Goal: Navigation & Orientation: Go to known website

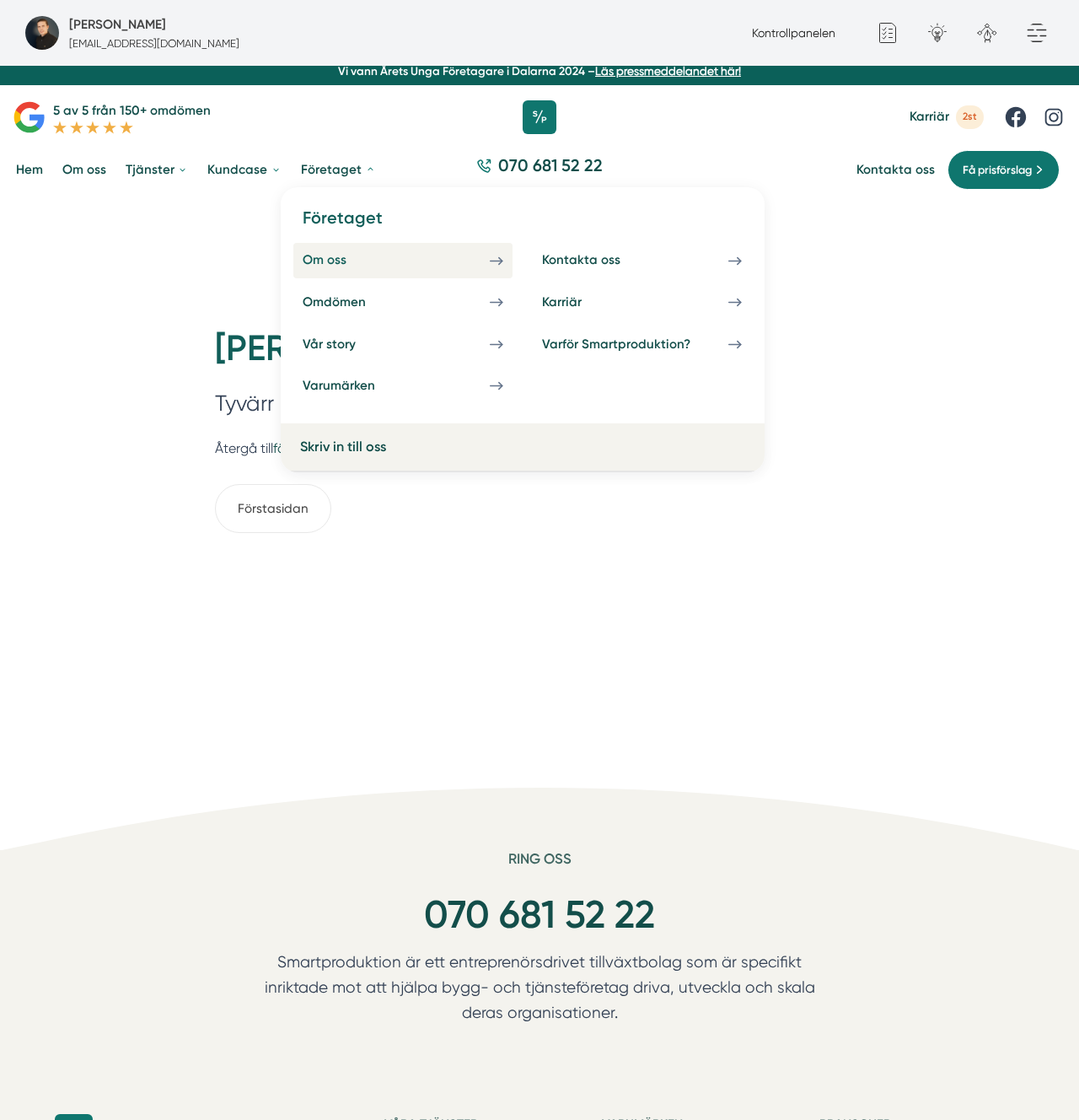
scroll to position [11, 0]
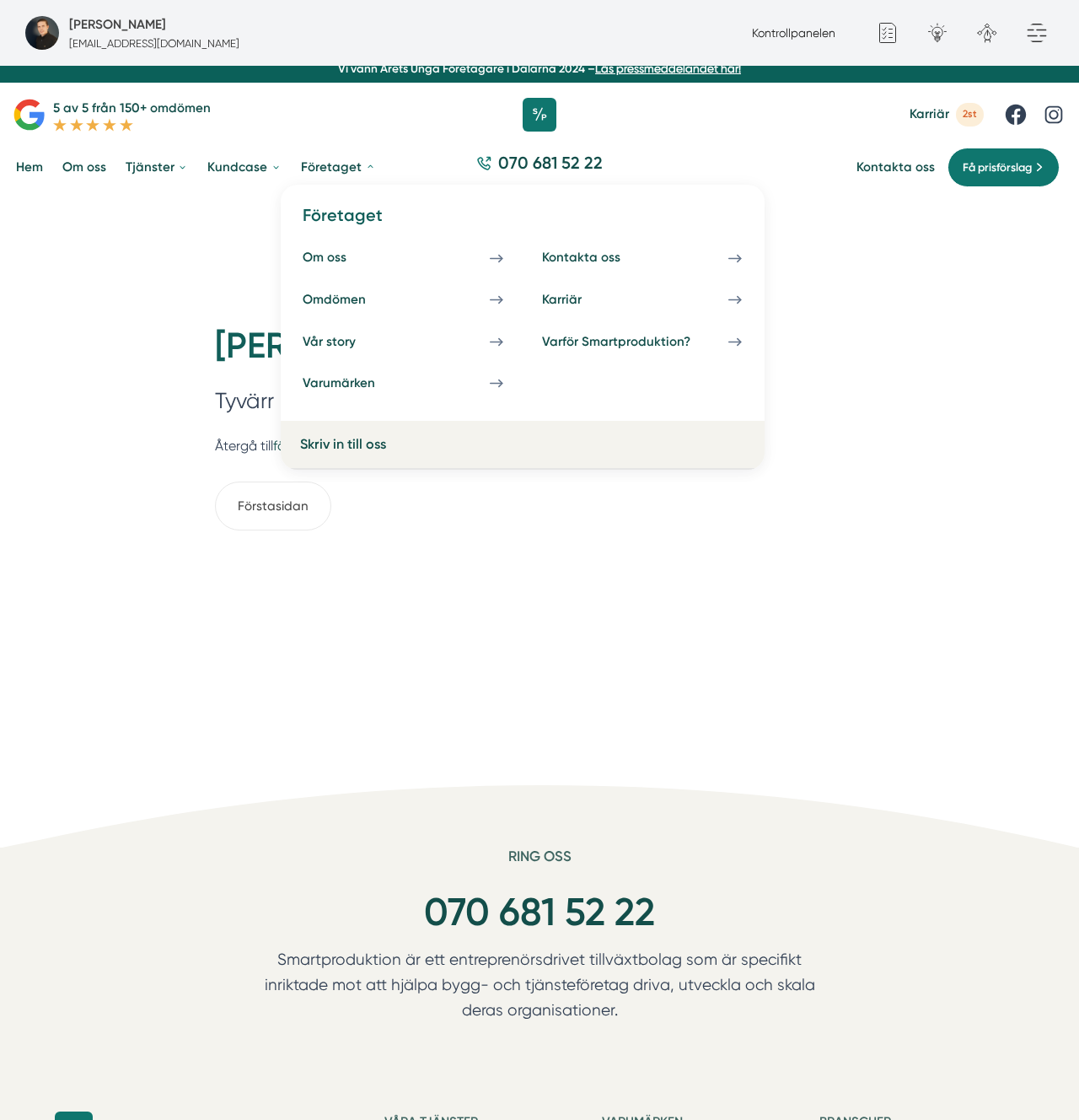
click at [345, 212] on h4 "Företaget" at bounding box center [522, 222] width 458 height 36
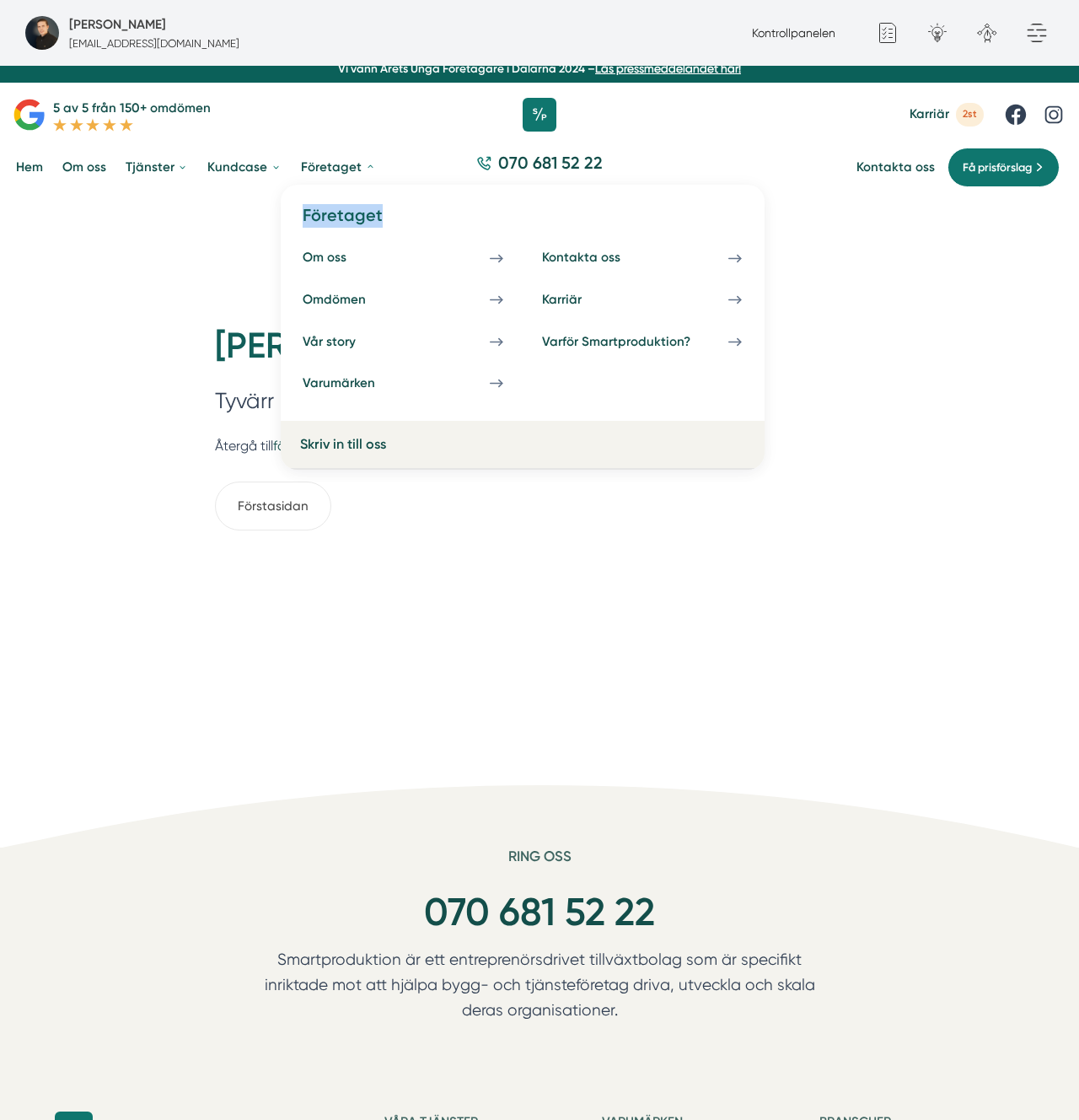
click at [345, 212] on h4 "Företaget" at bounding box center [522, 222] width 458 height 36
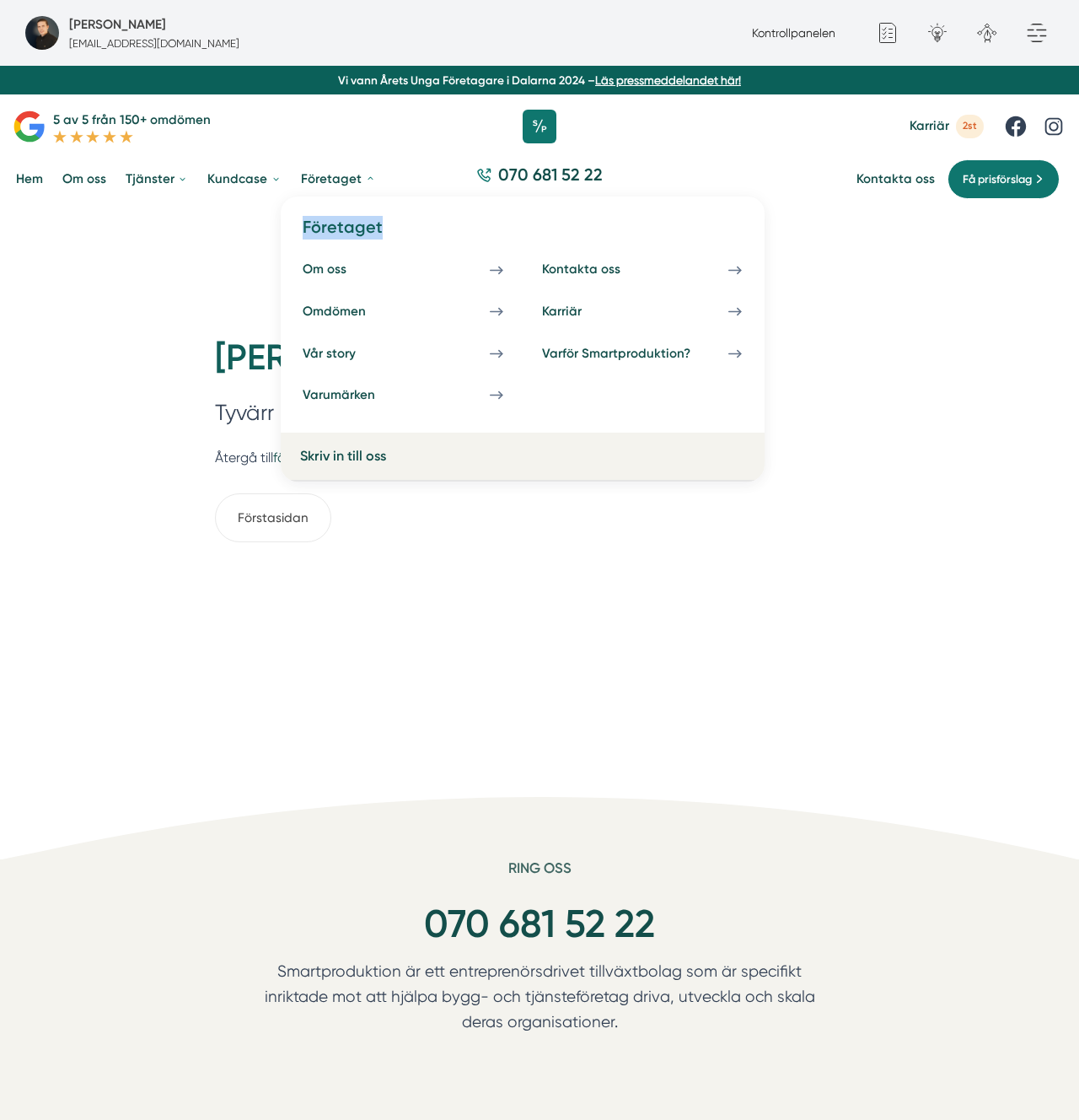
click at [441, 221] on h4 "Företaget" at bounding box center [522, 234] width 458 height 36
click at [188, 707] on div "Sidan hittades inte! Tyvärr så kunde vi inte hitta sidan du letade efter. Återg…" at bounding box center [540, 501] width 1079 height 590
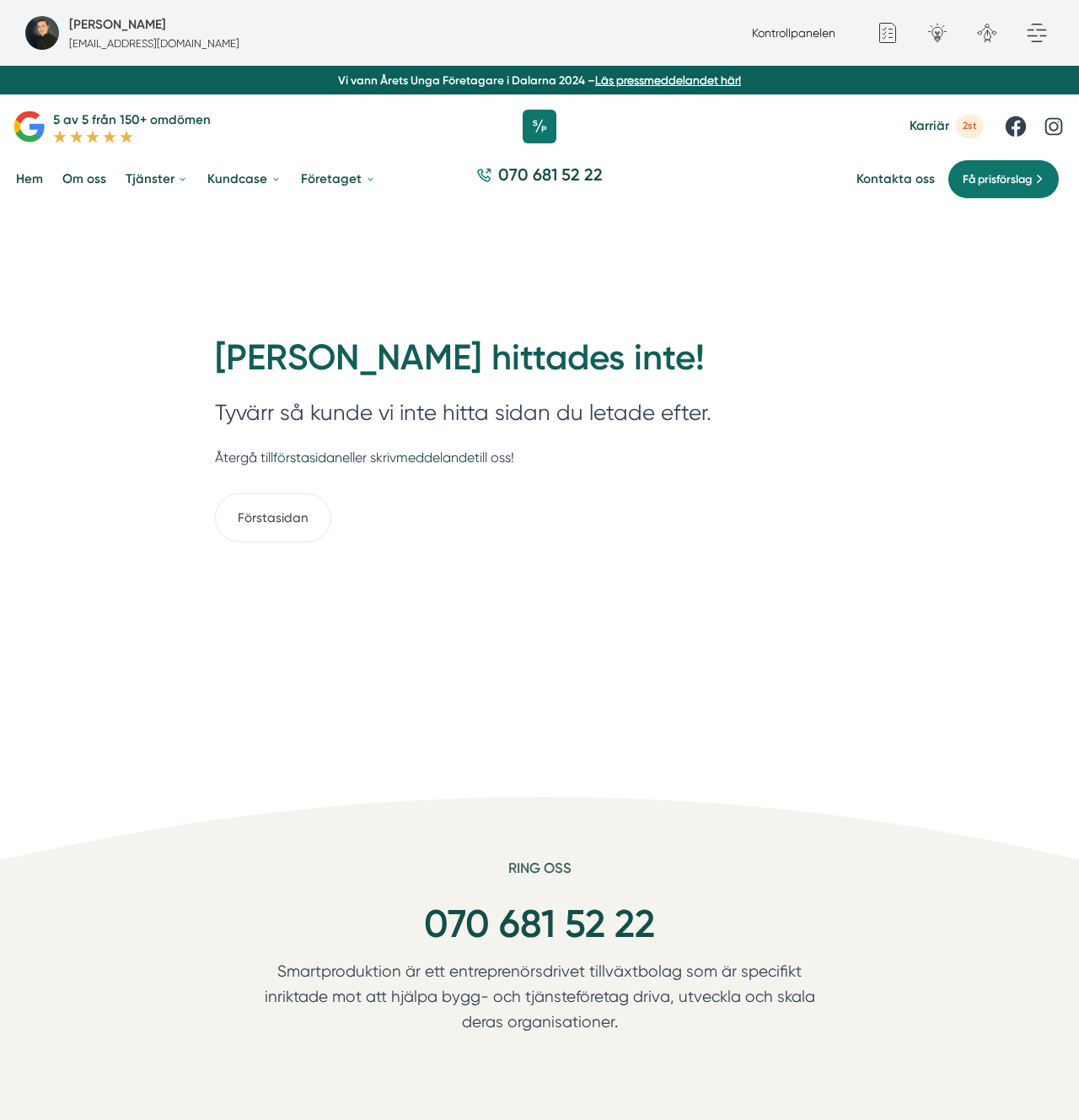
click at [365, 357] on h1 "Sidan hittades inte!" at bounding box center [463, 365] width 497 height 59
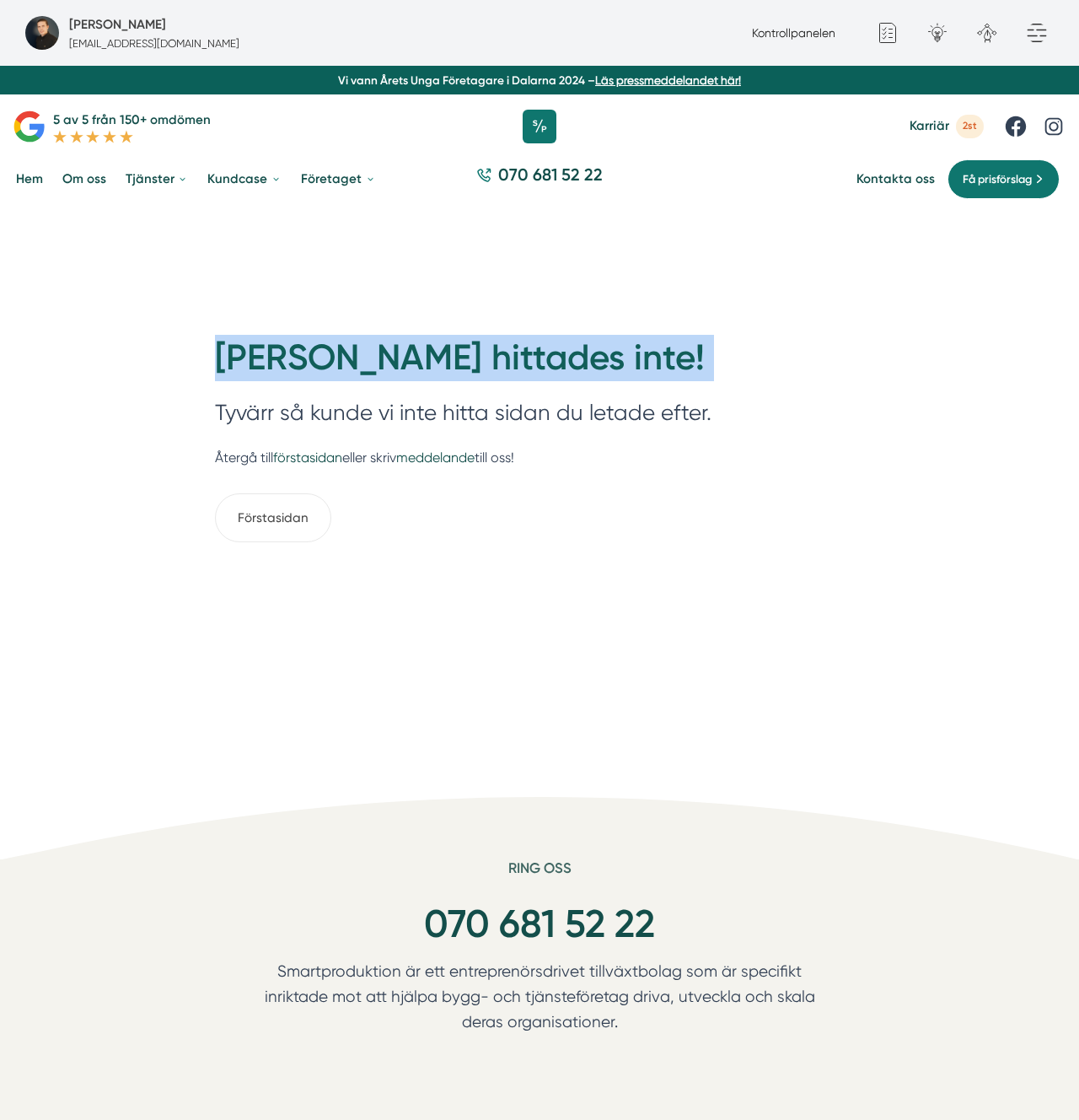
click at [365, 357] on h1 "Sidan hittades inte!" at bounding box center [463, 365] width 497 height 59
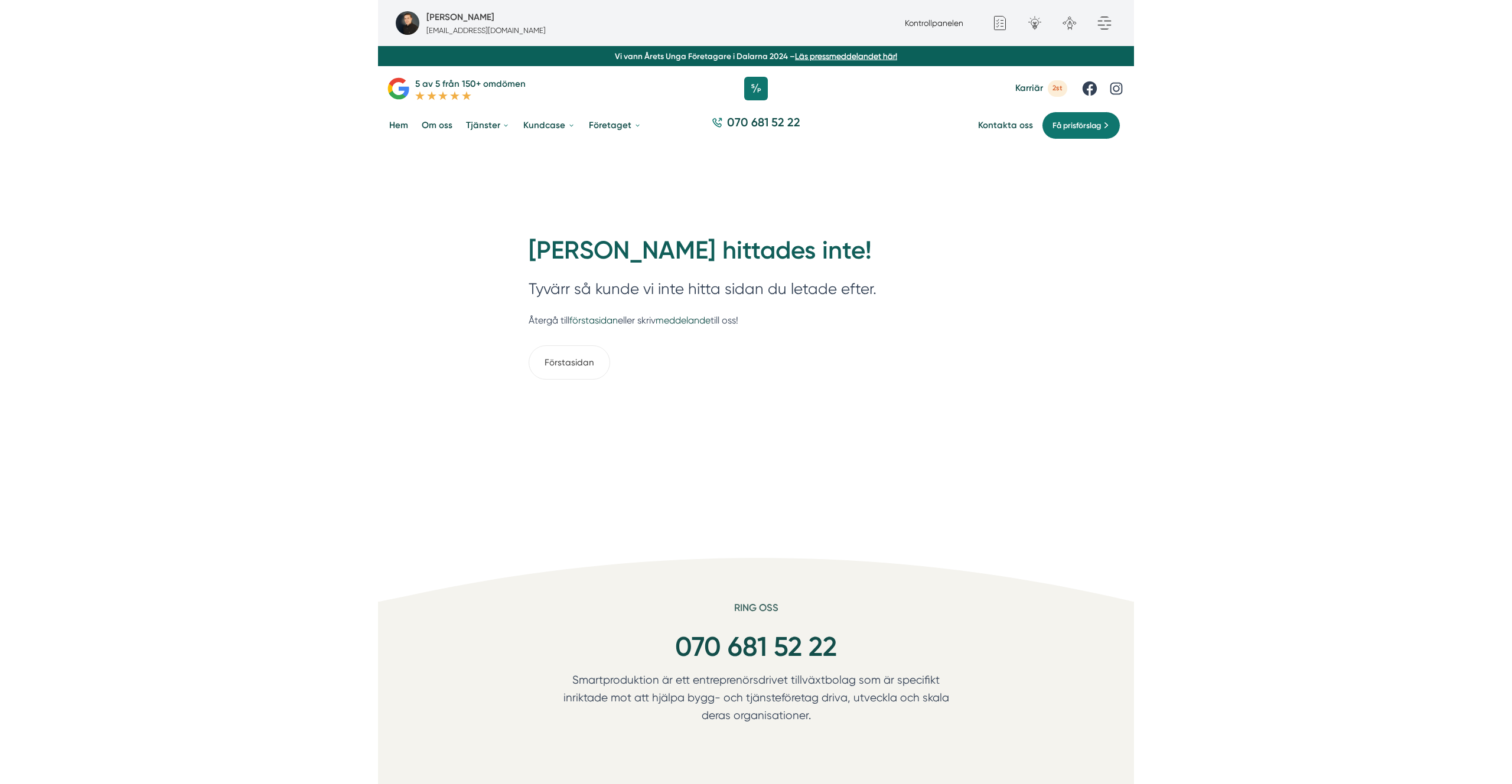
scroll to position [1, 0]
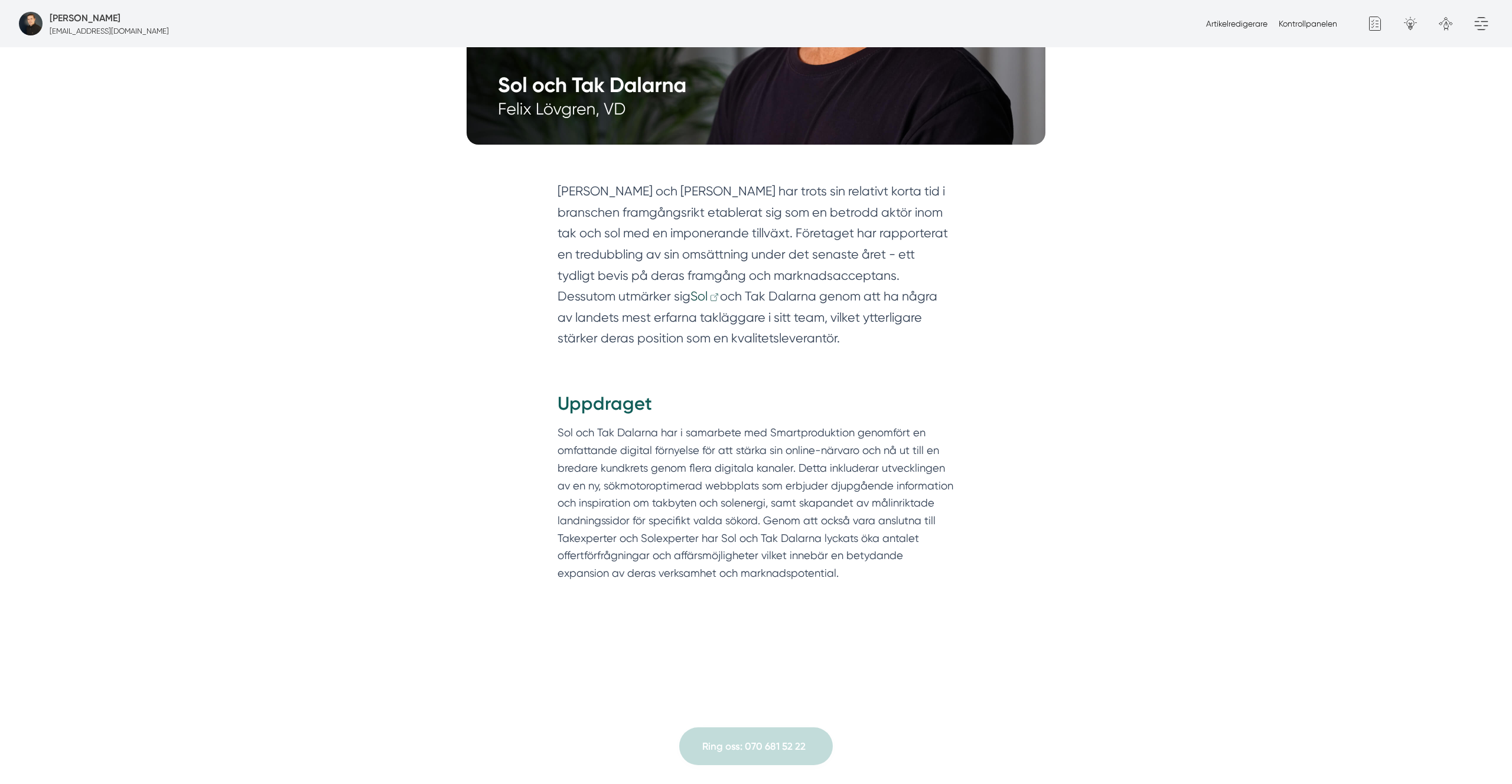
scroll to position [602, 0]
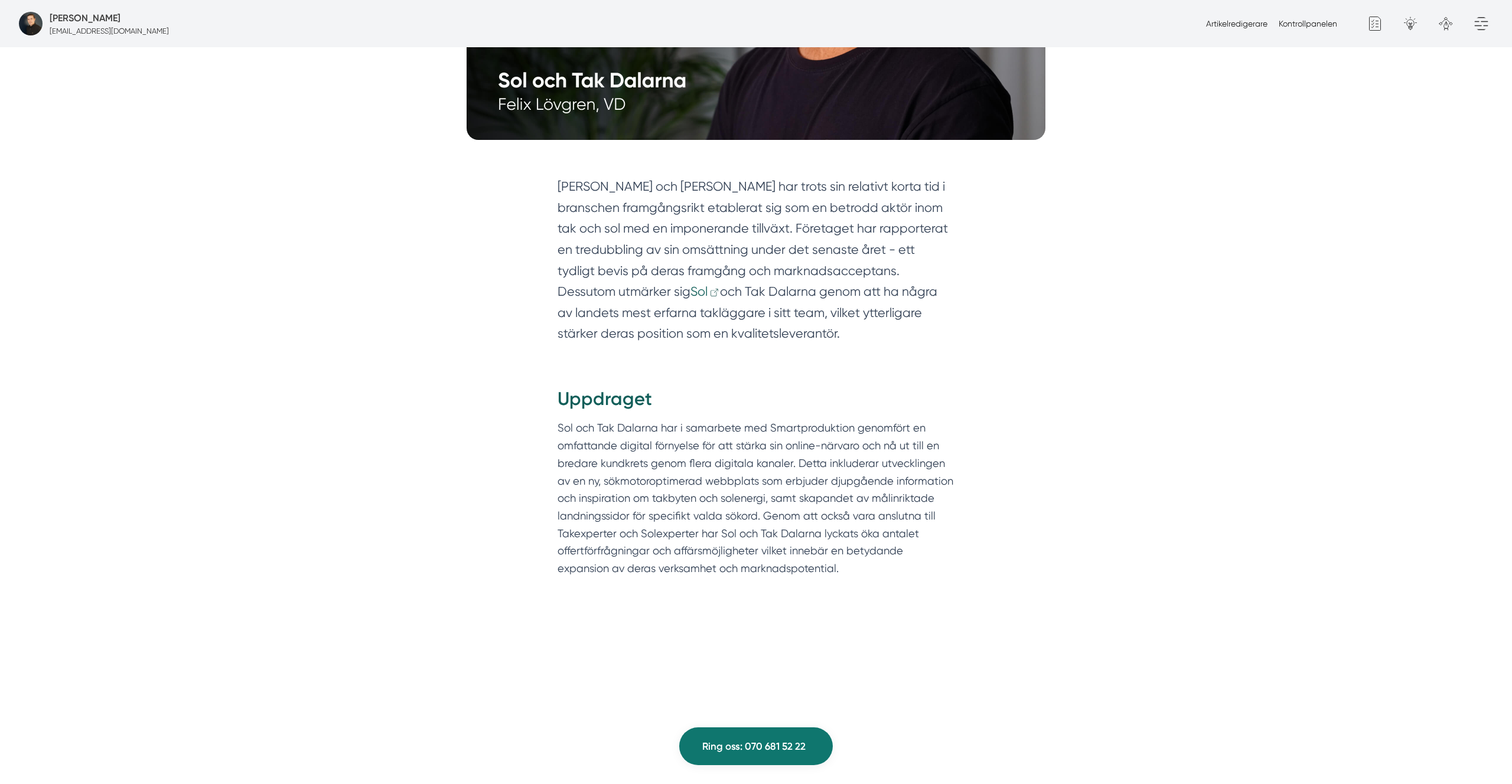
click at [710, 288] on icon at bounding box center [714, 292] width 9 height 9
